Goal: Information Seeking & Learning: Learn about a topic

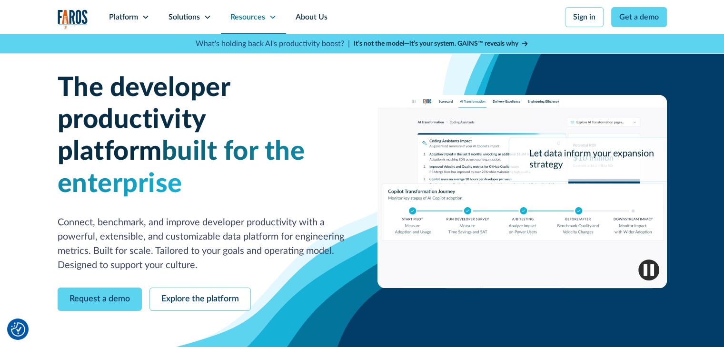
click at [263, 15] on div "Resources" at bounding box center [247, 16] width 35 height 11
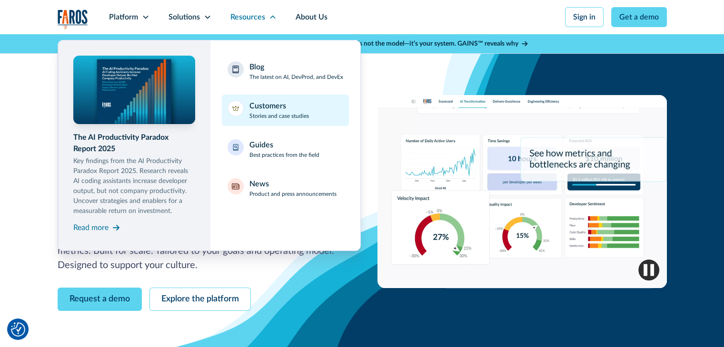
click at [288, 112] on p "Stories and case studies" at bounding box center [278, 116] width 59 height 9
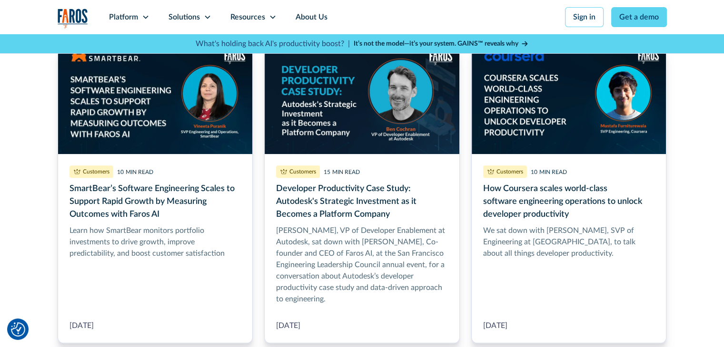
scroll to position [556, 0]
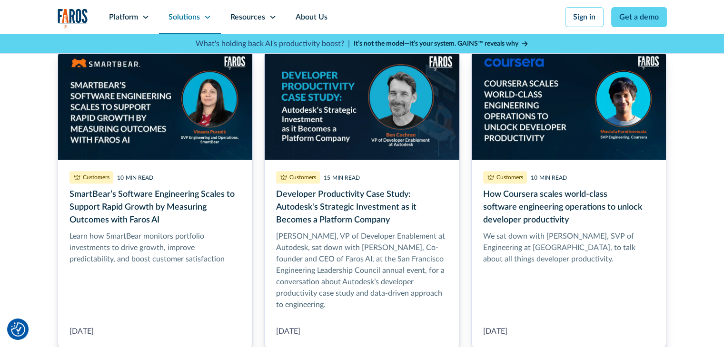
click at [204, 18] on icon at bounding box center [208, 17] width 8 height 8
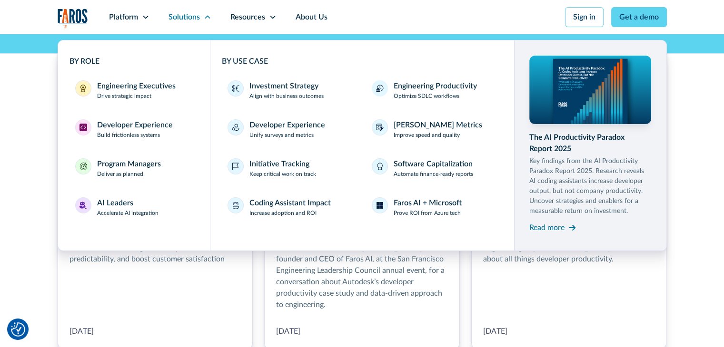
click at [706, 198] on div "All Editor's Pick DevProd DevEx AI Solutions Customers Guides News Thank you! Y…" at bounding box center [362, 47] width 724 height 680
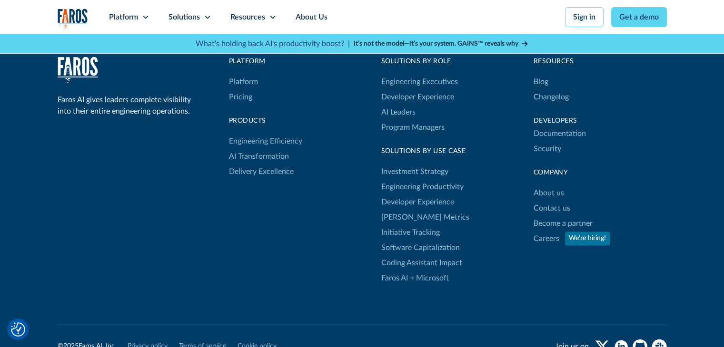
scroll to position [1177, 0]
